Goal: Task Accomplishment & Management: Manage account settings

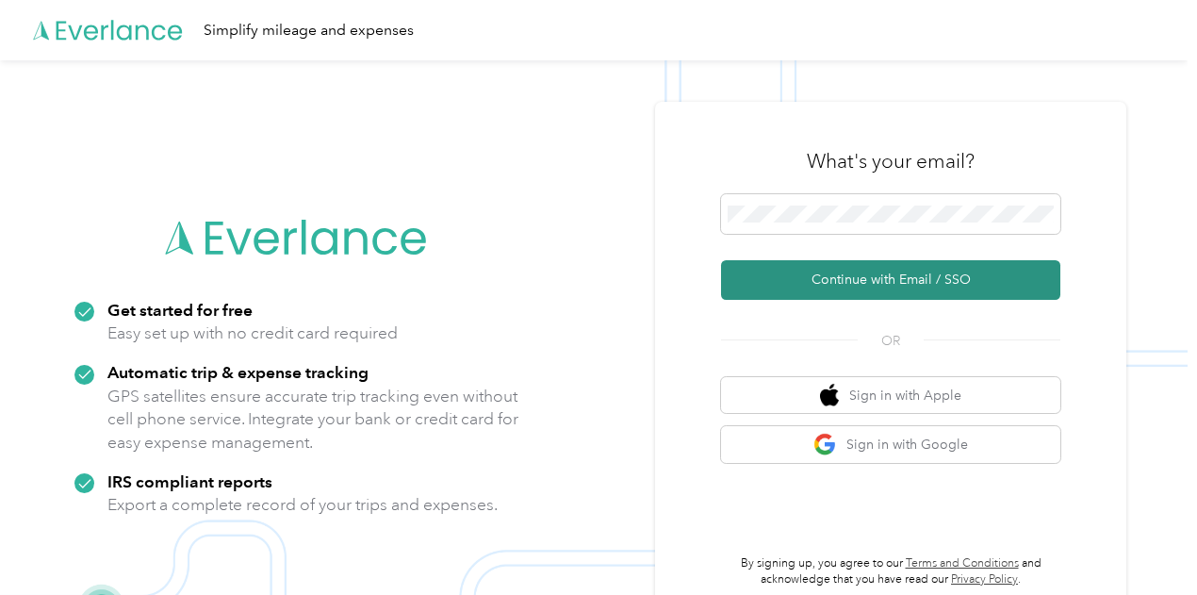
click at [857, 280] on button "Continue with Email / SSO" at bounding box center [890, 280] width 339 height 40
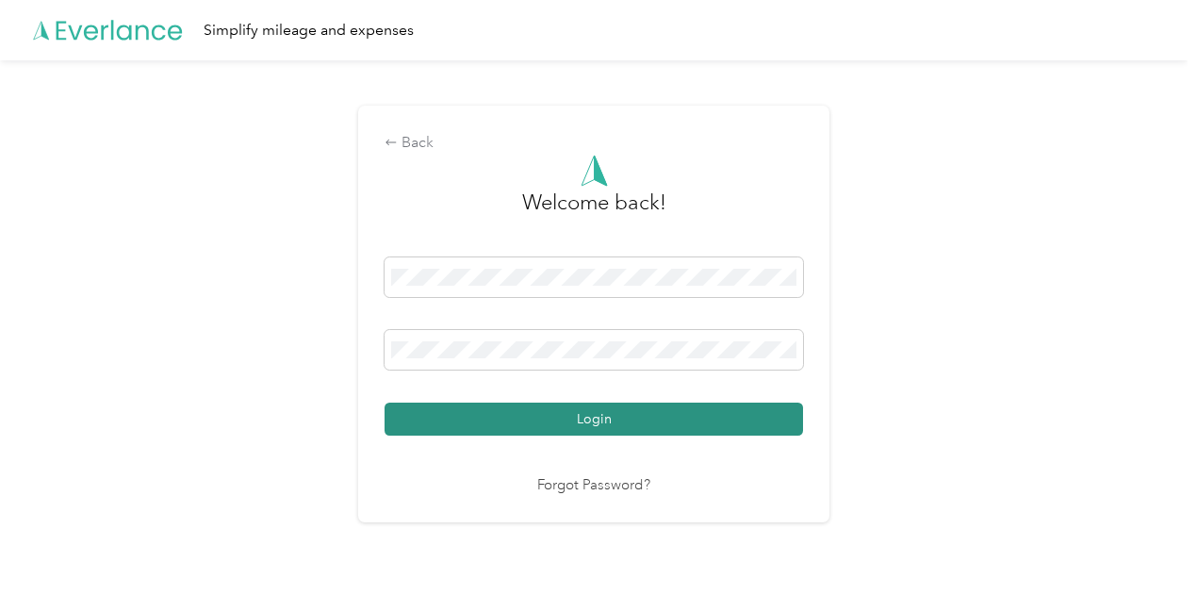
click at [533, 422] on button "Login" at bounding box center [594, 418] width 418 height 33
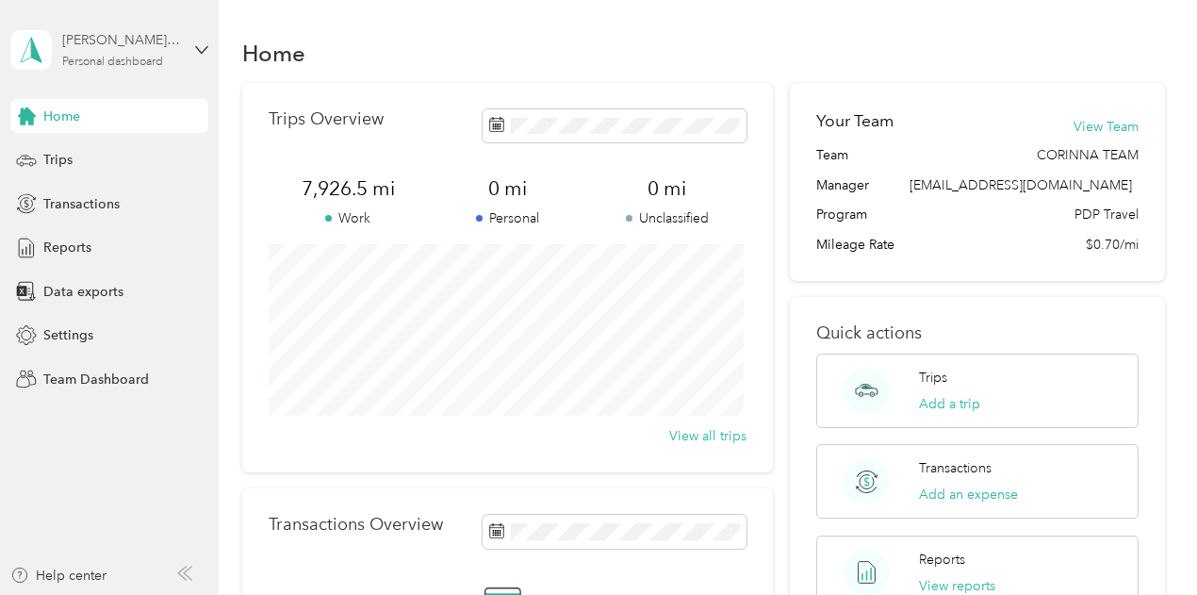
click at [163, 58] on div "Personal dashboard" at bounding box center [112, 62] width 101 height 11
click at [98, 380] on span "Team Dashboard" at bounding box center [96, 379] width 106 height 20
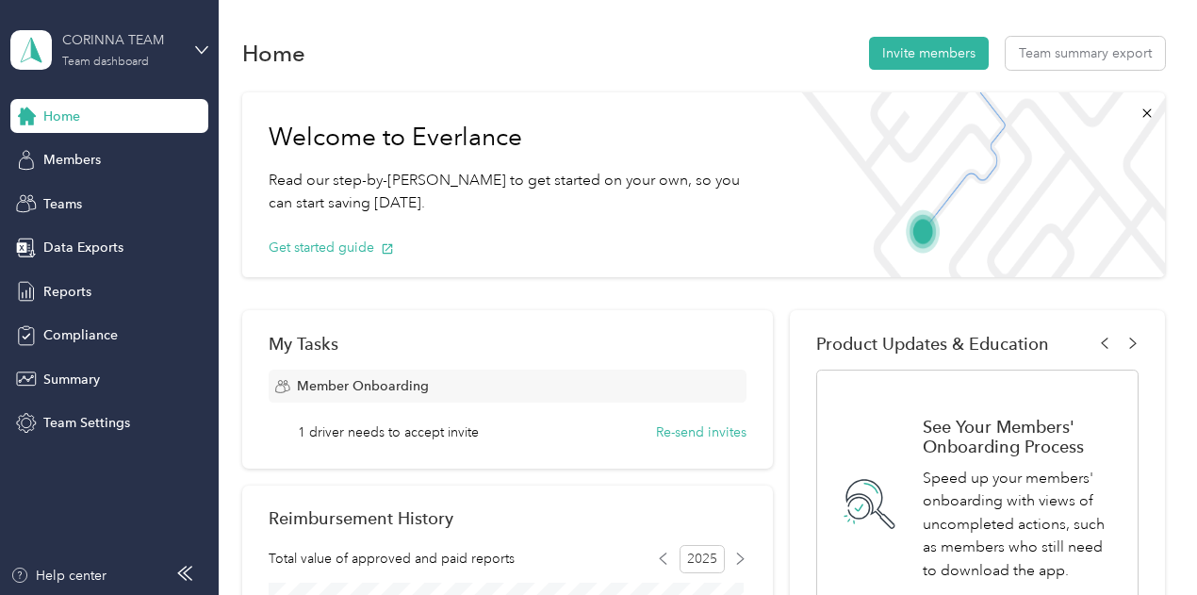
click at [141, 41] on div "CORINNA TEAM" at bounding box center [121, 40] width 118 height 20
click at [97, 197] on div "Personal dashboard" at bounding box center [86, 198] width 119 height 20
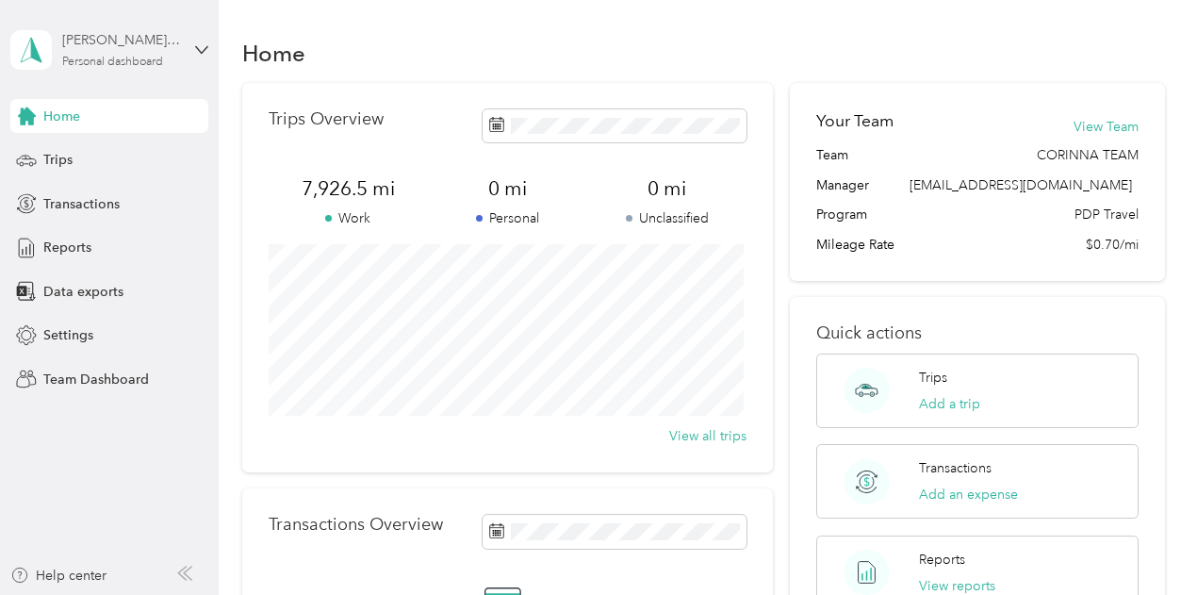
click at [151, 57] on div "Personal dashboard" at bounding box center [112, 62] width 101 height 11
click at [145, 233] on div "Log out" at bounding box center [209, 239] width 370 height 33
